Goal: Task Accomplishment & Management: Use online tool/utility

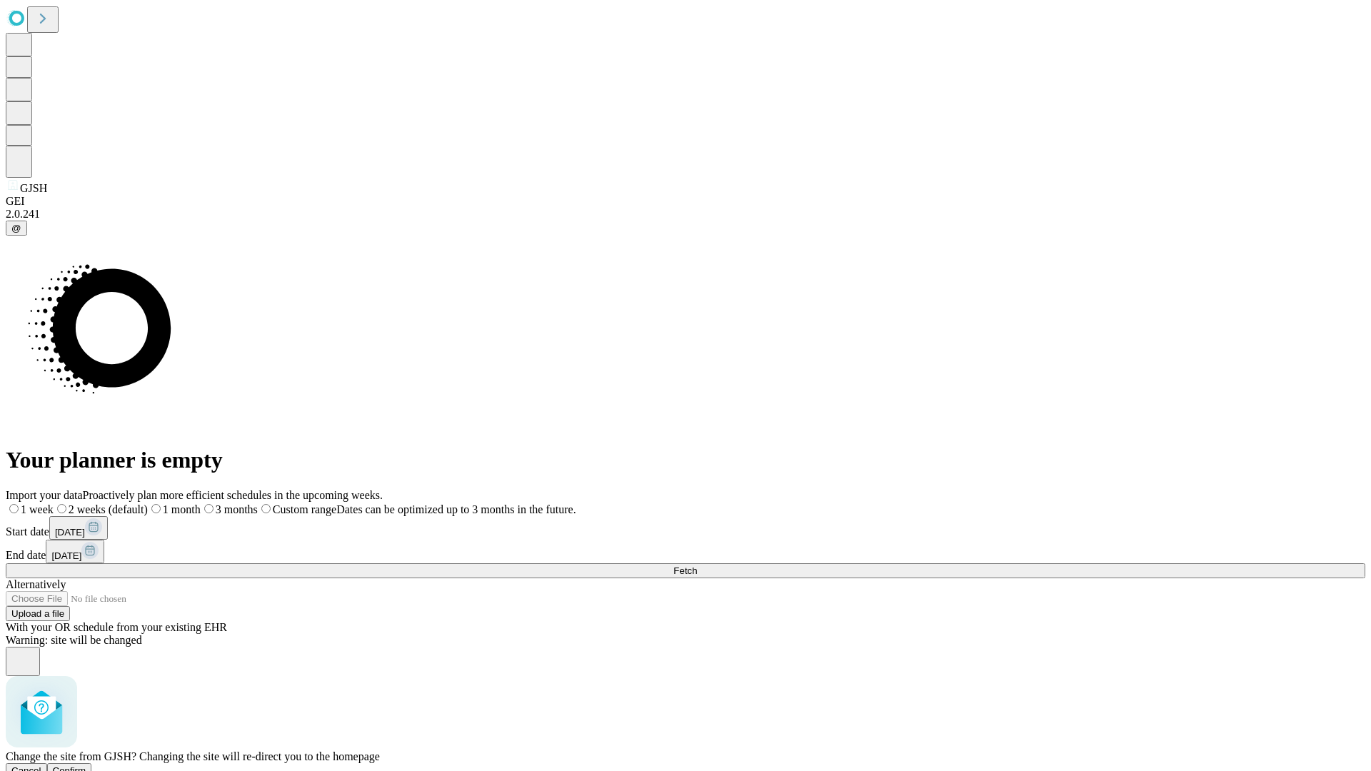
click at [86, 765] on span "Confirm" at bounding box center [70, 770] width 34 height 11
click at [173, 503] on label "1 month" at bounding box center [151, 509] width 44 height 12
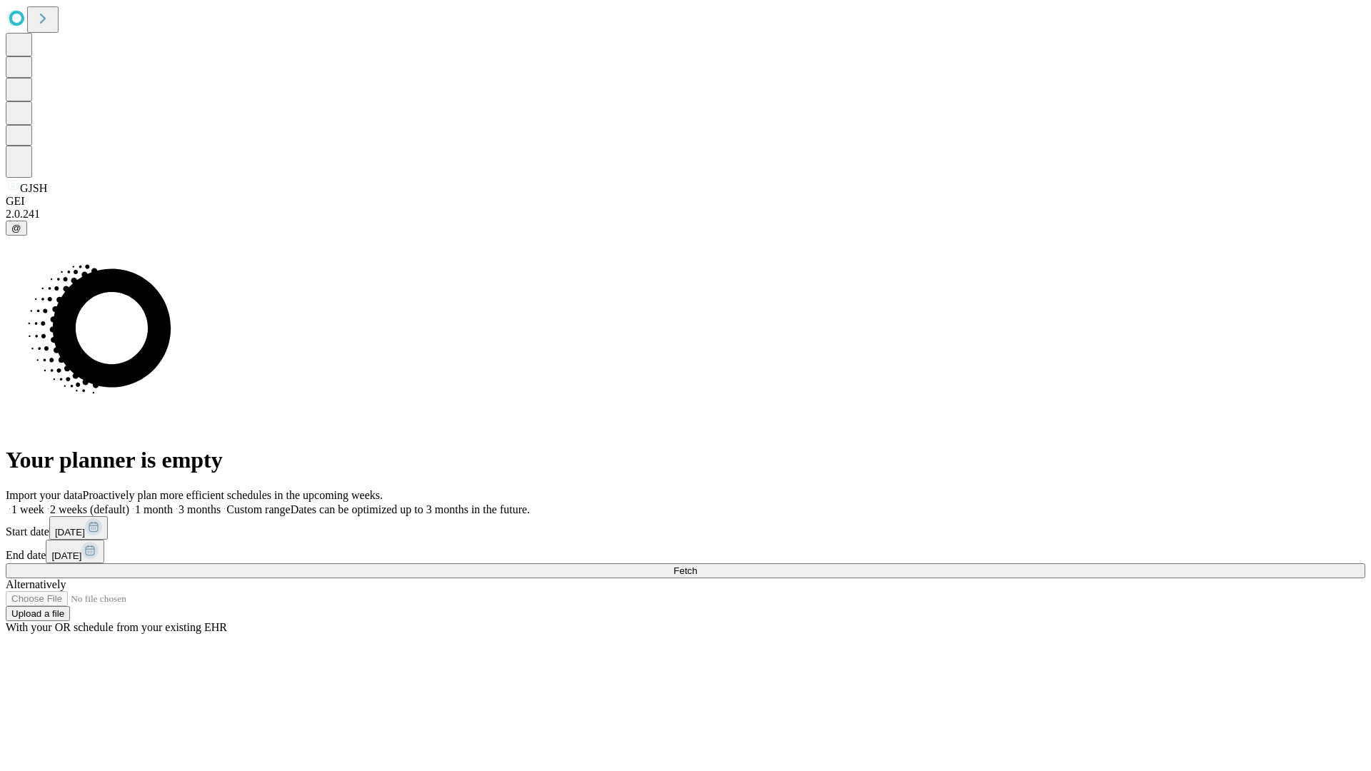
click at [697, 565] on span "Fetch" at bounding box center [685, 570] width 24 height 11
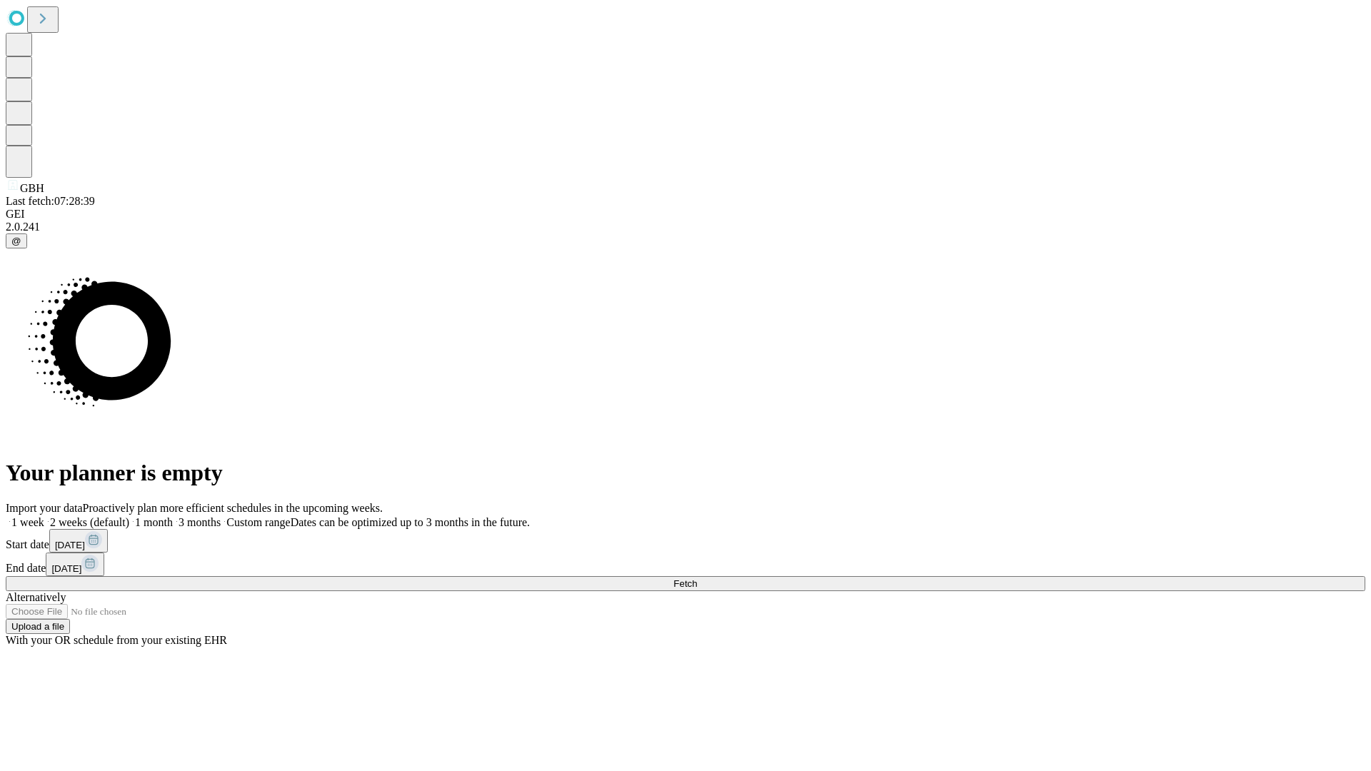
click at [173, 516] on label "1 month" at bounding box center [151, 522] width 44 height 12
click at [697, 578] on span "Fetch" at bounding box center [685, 583] width 24 height 11
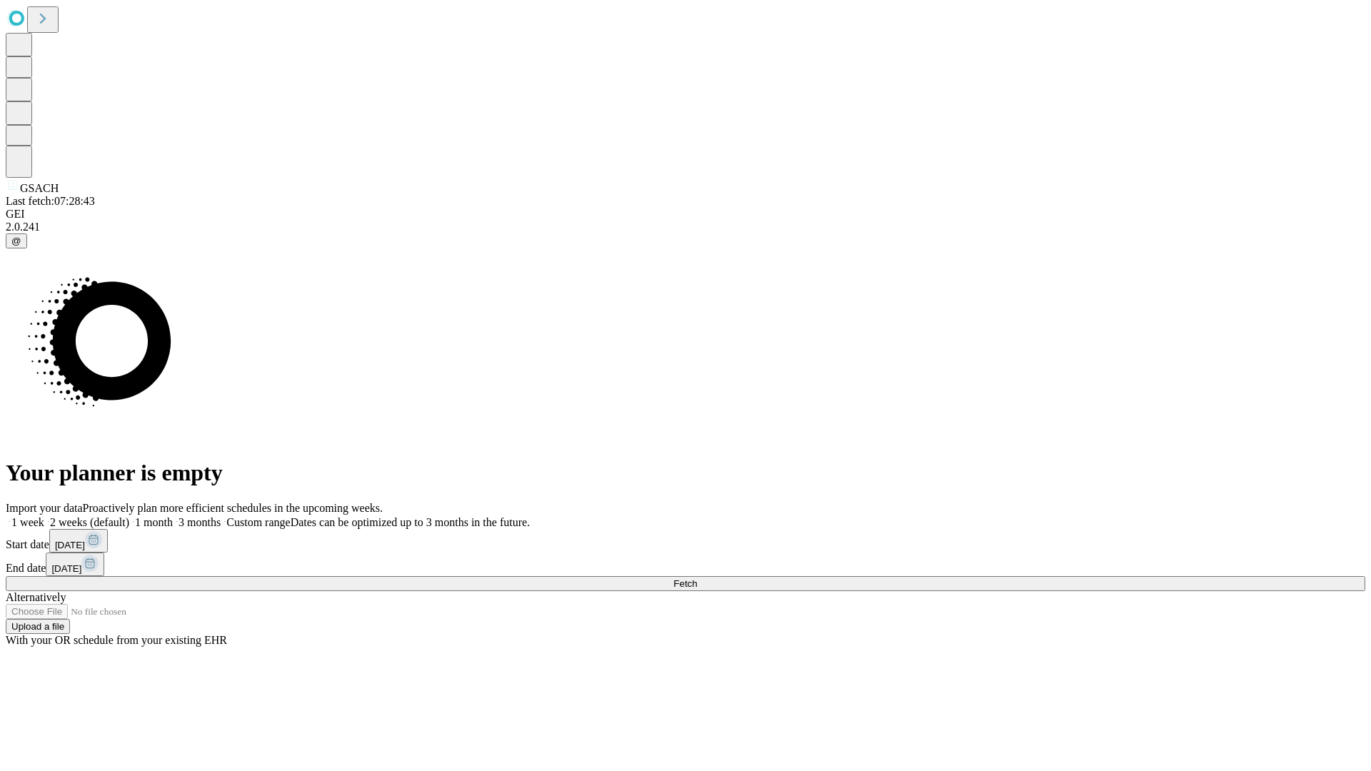
click at [173, 516] on label "1 month" at bounding box center [151, 522] width 44 height 12
click at [697, 578] on span "Fetch" at bounding box center [685, 583] width 24 height 11
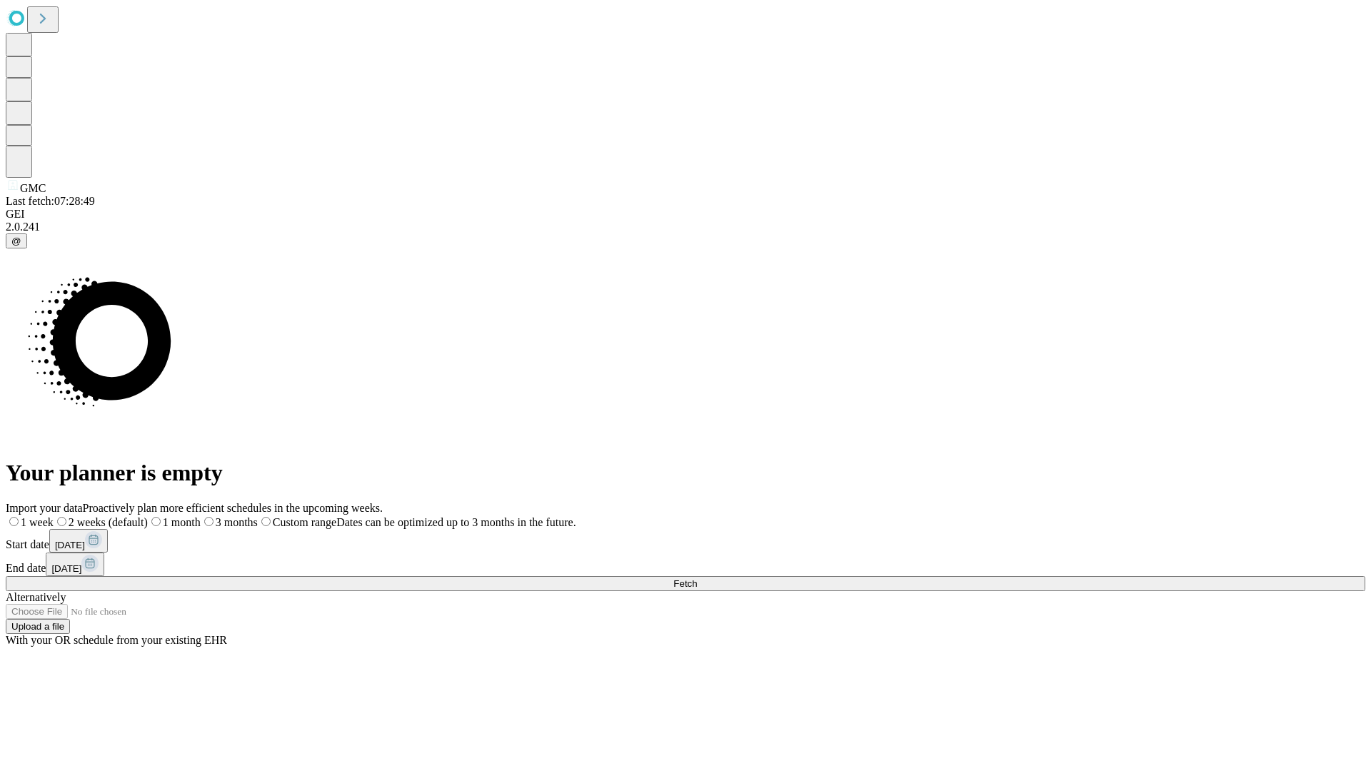
click at [201, 516] on label "1 month" at bounding box center [174, 522] width 53 height 12
click at [697, 578] on span "Fetch" at bounding box center [685, 583] width 24 height 11
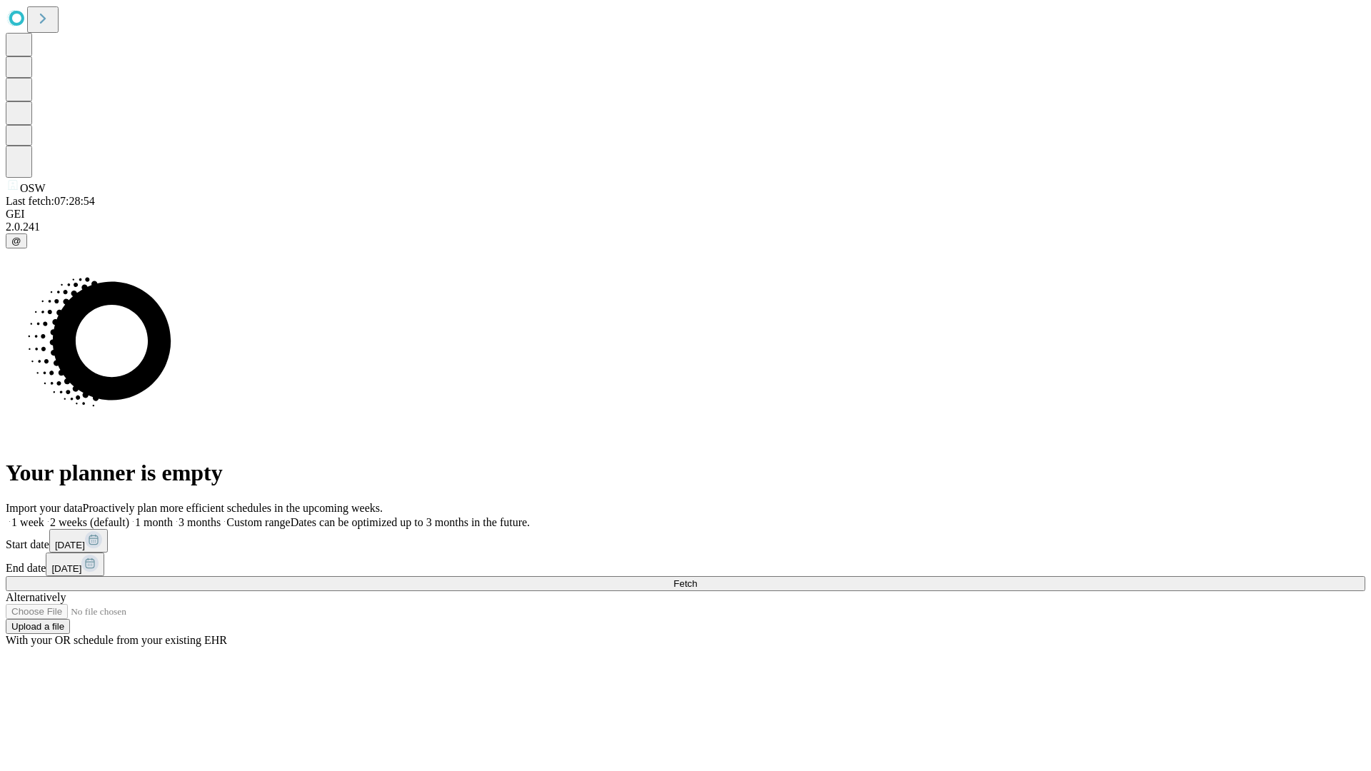
click at [173, 516] on label "1 month" at bounding box center [151, 522] width 44 height 12
click at [697, 578] on span "Fetch" at bounding box center [685, 583] width 24 height 11
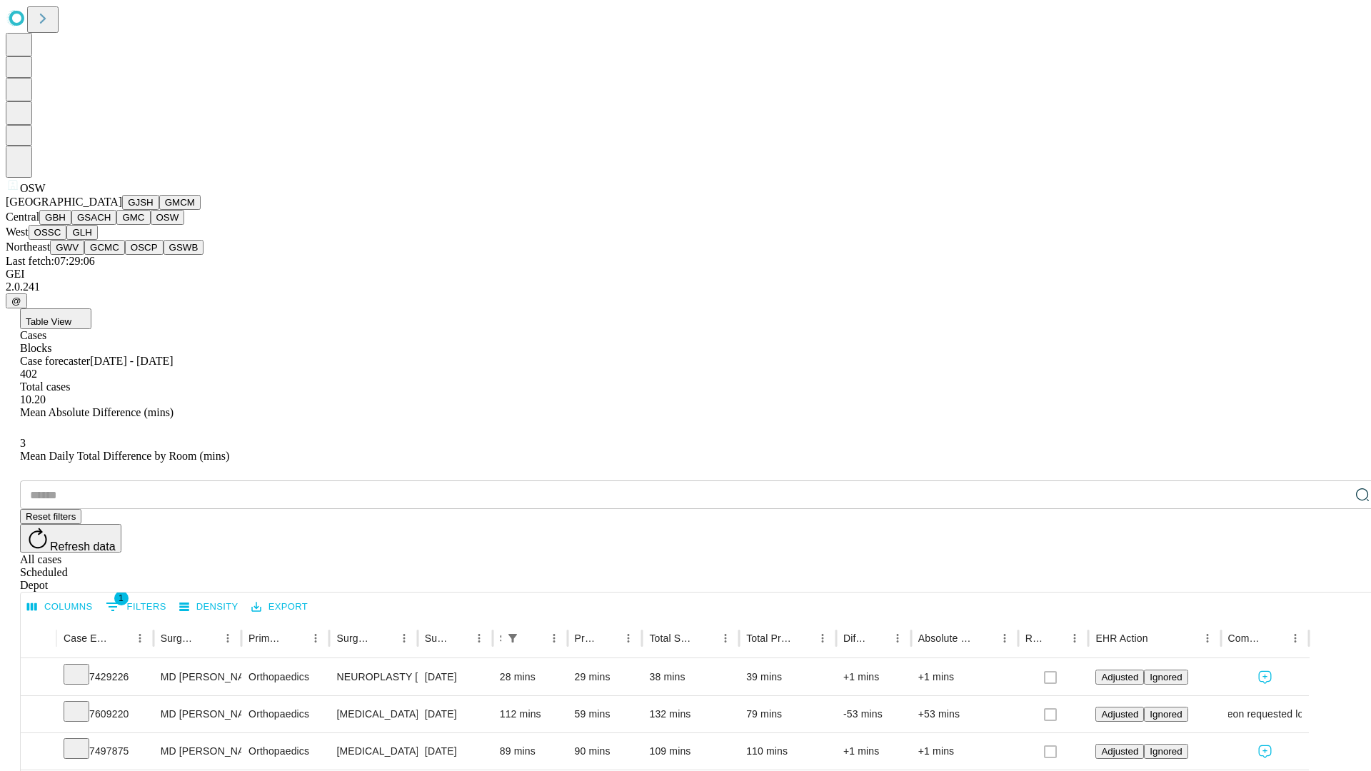
click at [67, 240] on button "OSSC" at bounding box center [48, 232] width 39 height 15
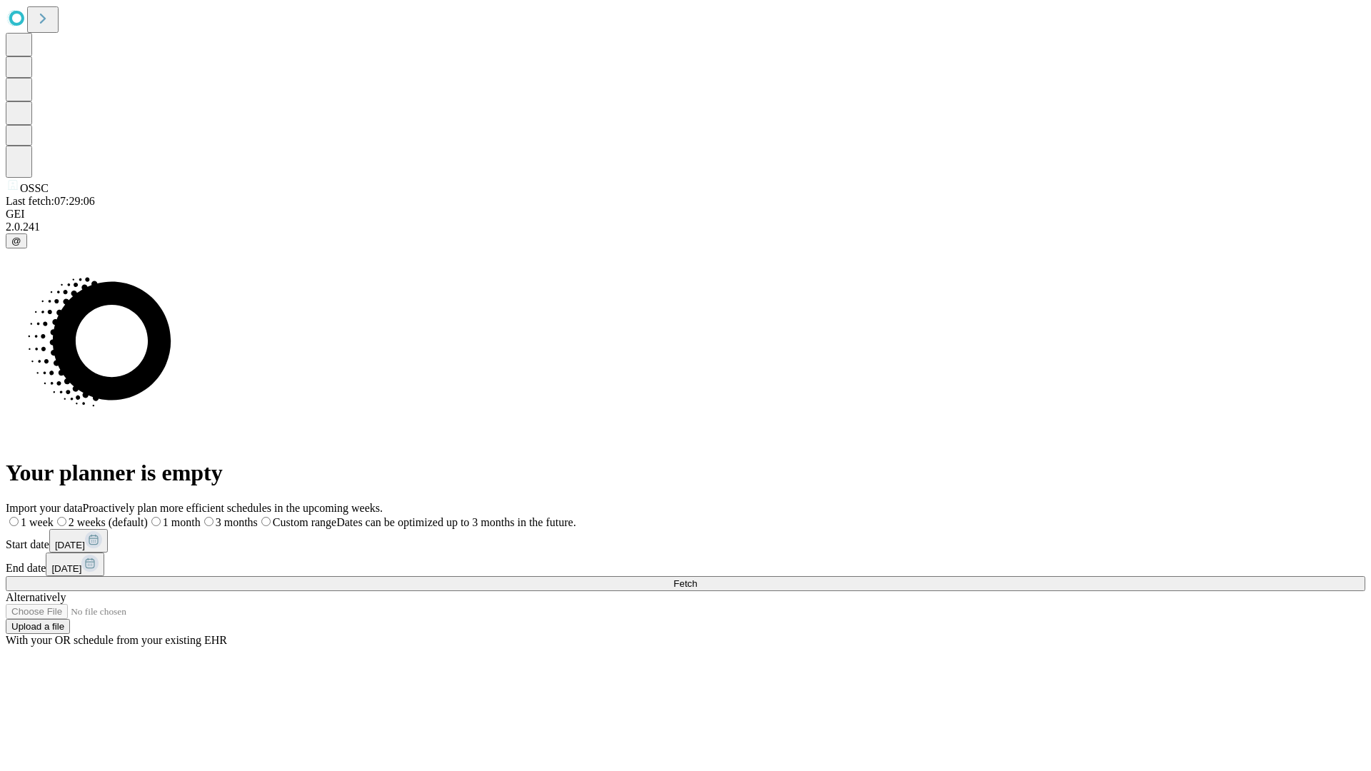
click at [697, 578] on span "Fetch" at bounding box center [685, 583] width 24 height 11
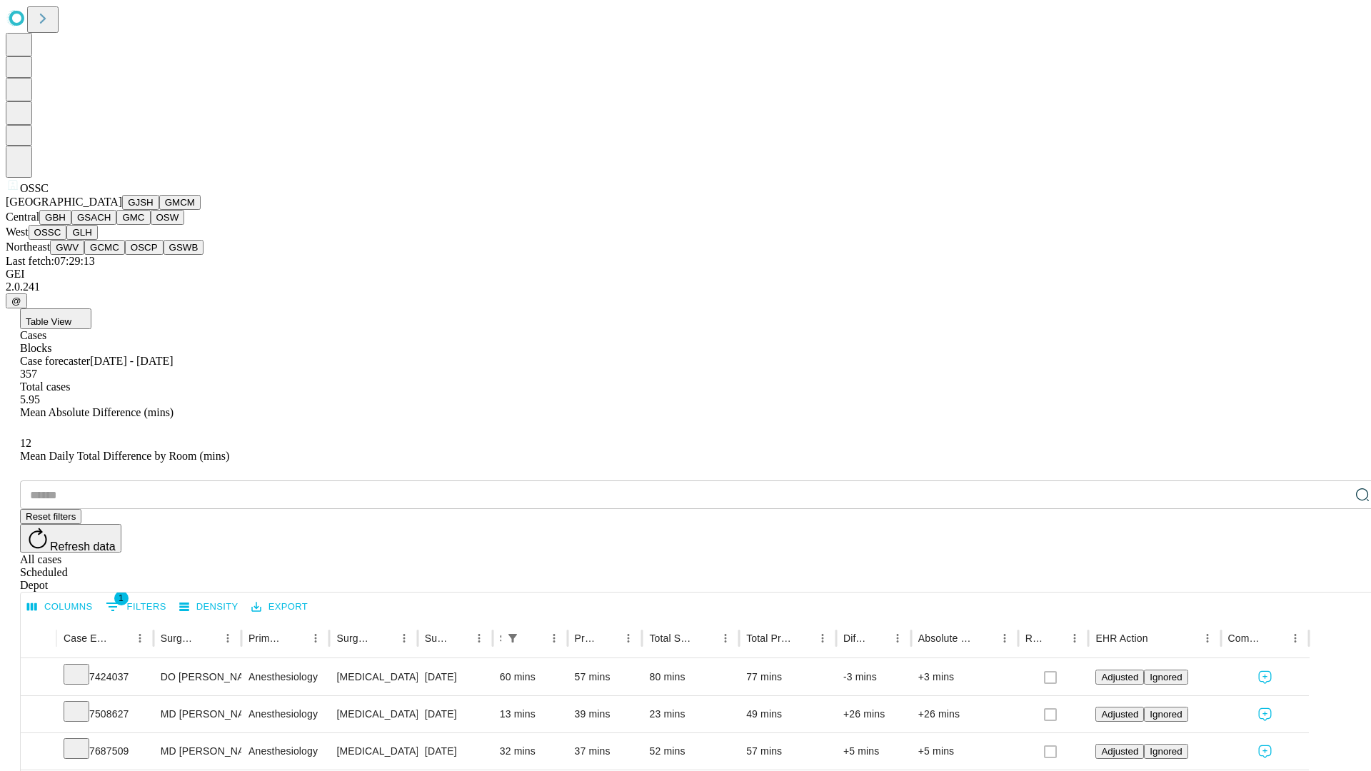
click at [97, 240] on button "GLH" at bounding box center [81, 232] width 31 height 15
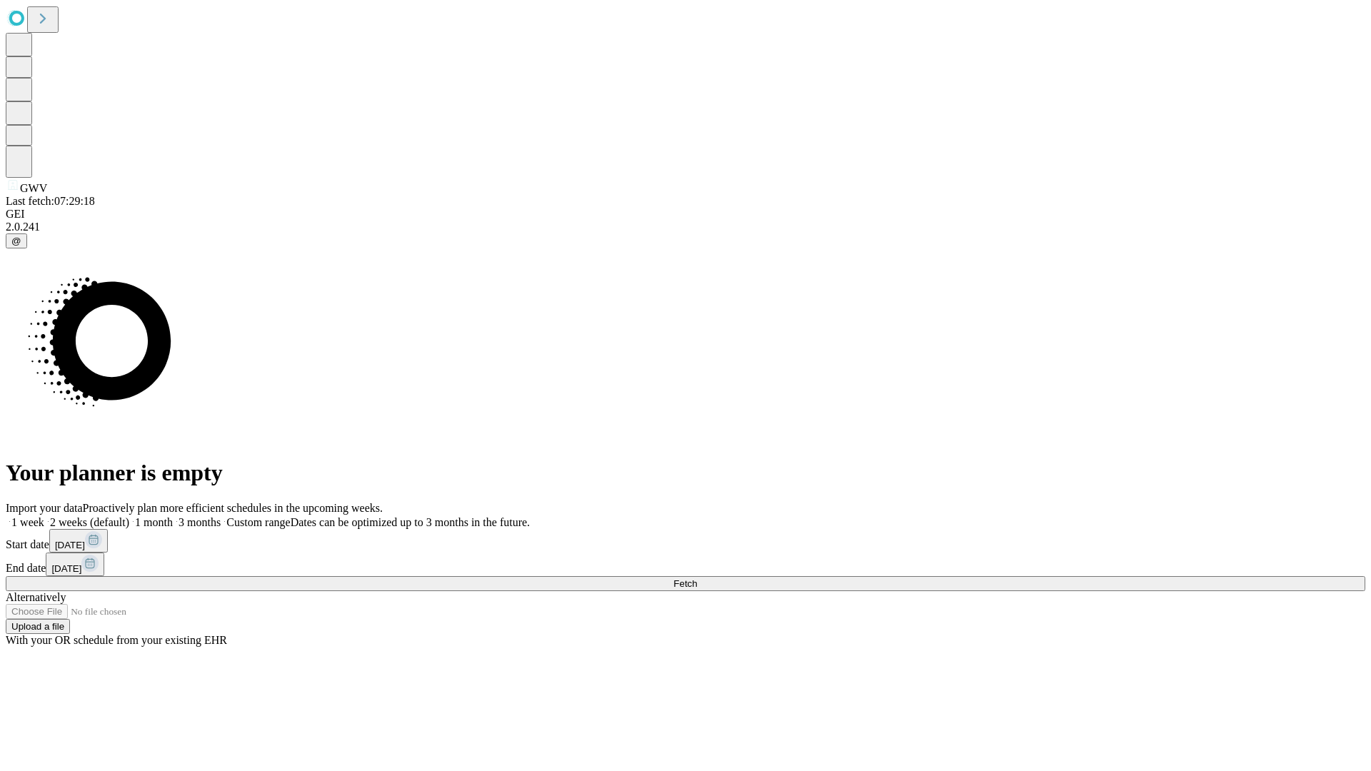
click at [173, 516] on label "1 month" at bounding box center [151, 522] width 44 height 12
click at [697, 578] on span "Fetch" at bounding box center [685, 583] width 24 height 11
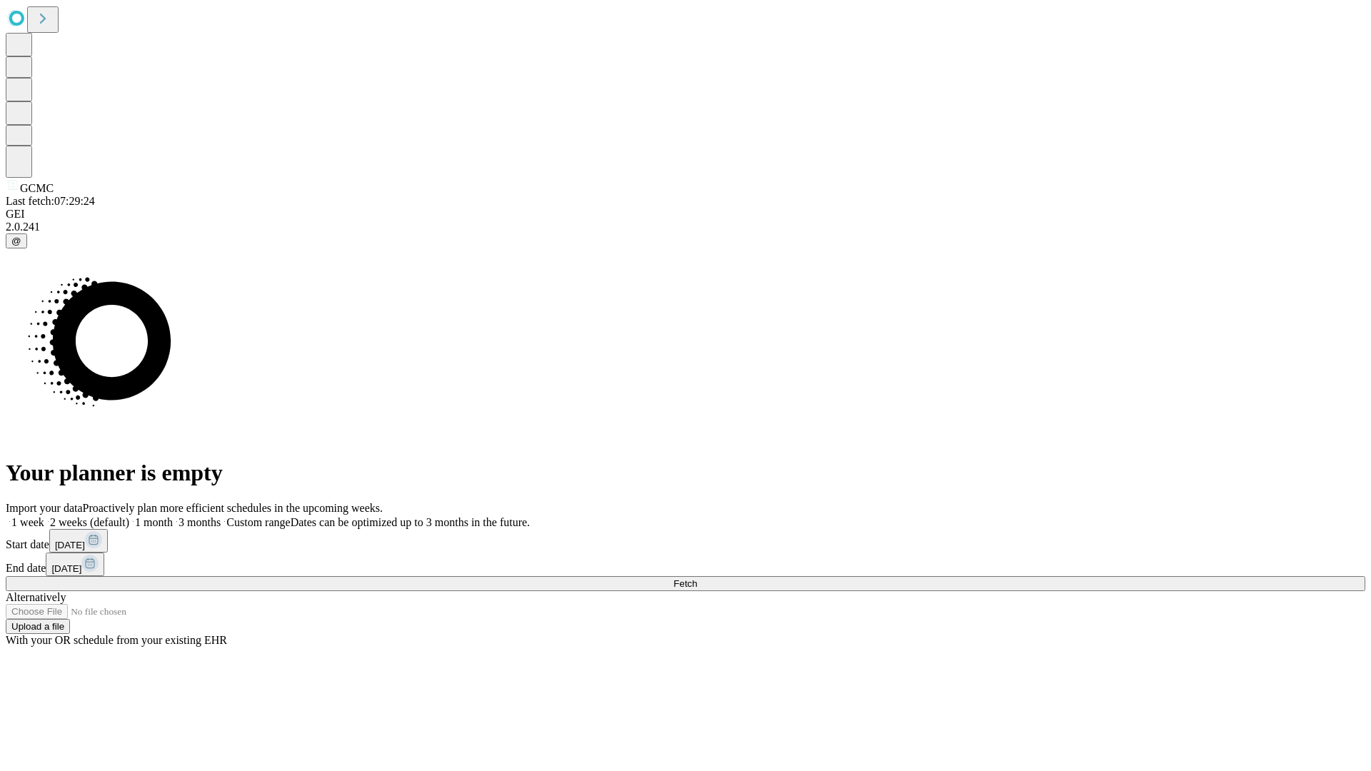
click at [697, 578] on span "Fetch" at bounding box center [685, 583] width 24 height 11
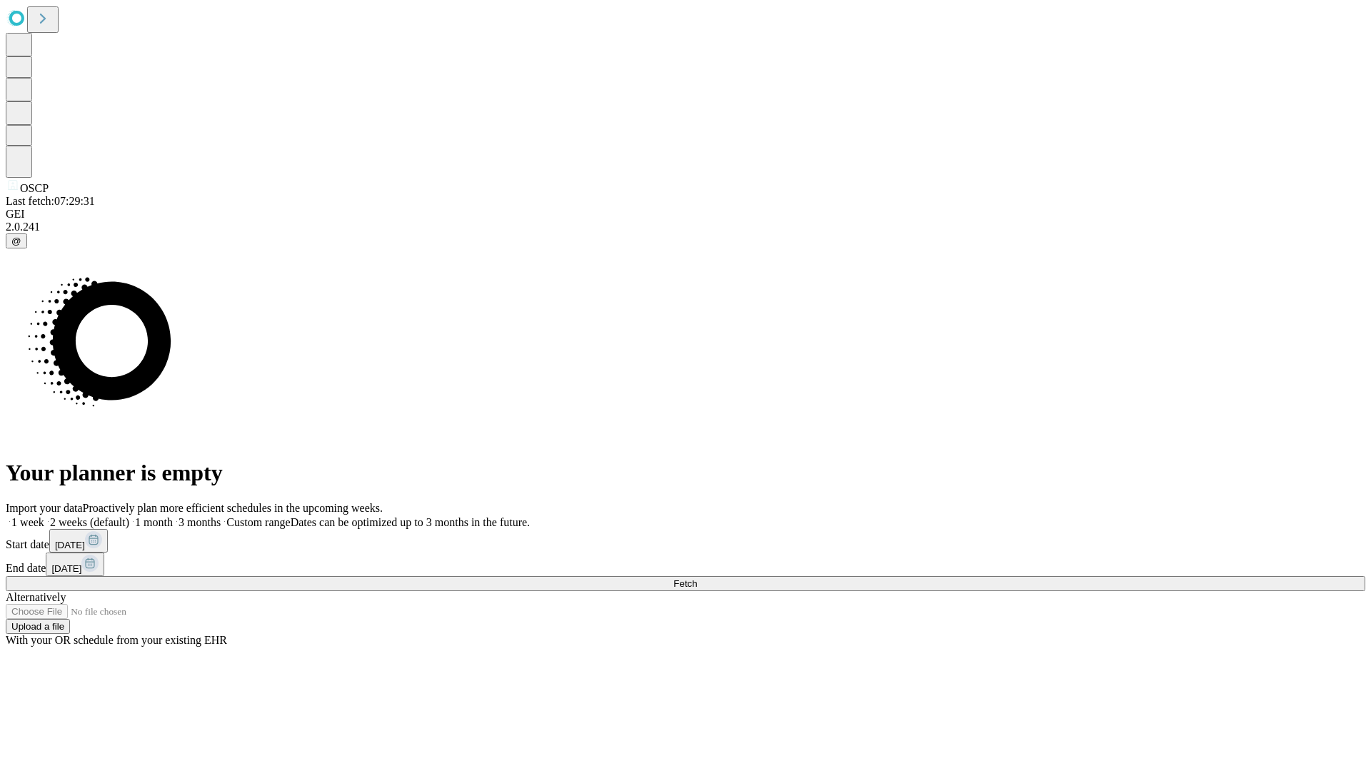
click at [173, 516] on label "1 month" at bounding box center [151, 522] width 44 height 12
click at [697, 578] on span "Fetch" at bounding box center [685, 583] width 24 height 11
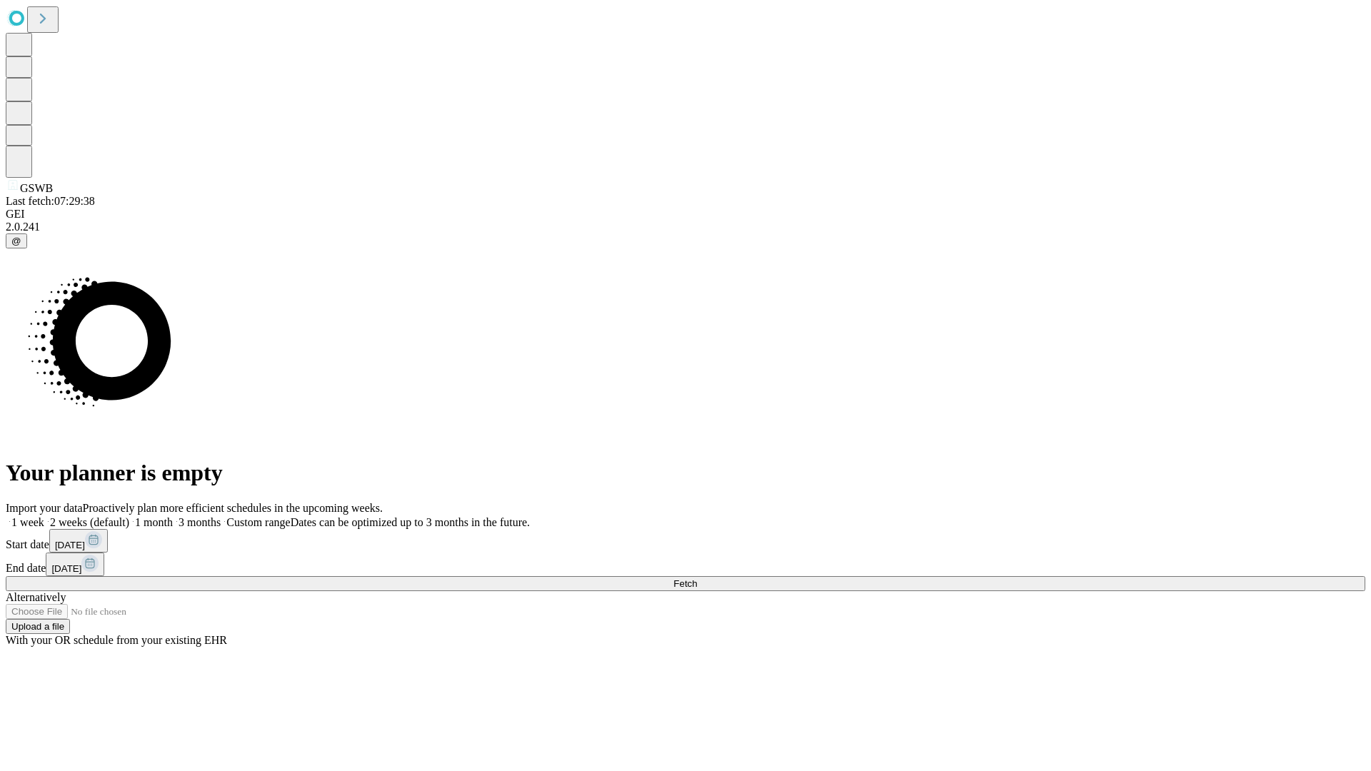
click at [173, 516] on label "1 month" at bounding box center [151, 522] width 44 height 12
click at [697, 578] on span "Fetch" at bounding box center [685, 583] width 24 height 11
